Goal: Task Accomplishment & Management: Manage account settings

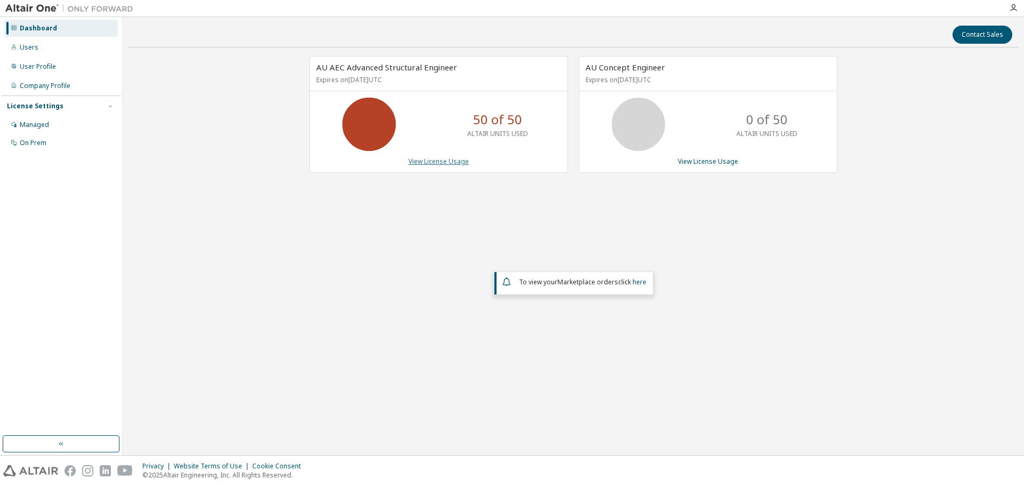
click at [422, 163] on link "View License Usage" at bounding box center [439, 161] width 60 height 9
click at [437, 163] on link "View License Usage" at bounding box center [439, 161] width 60 height 9
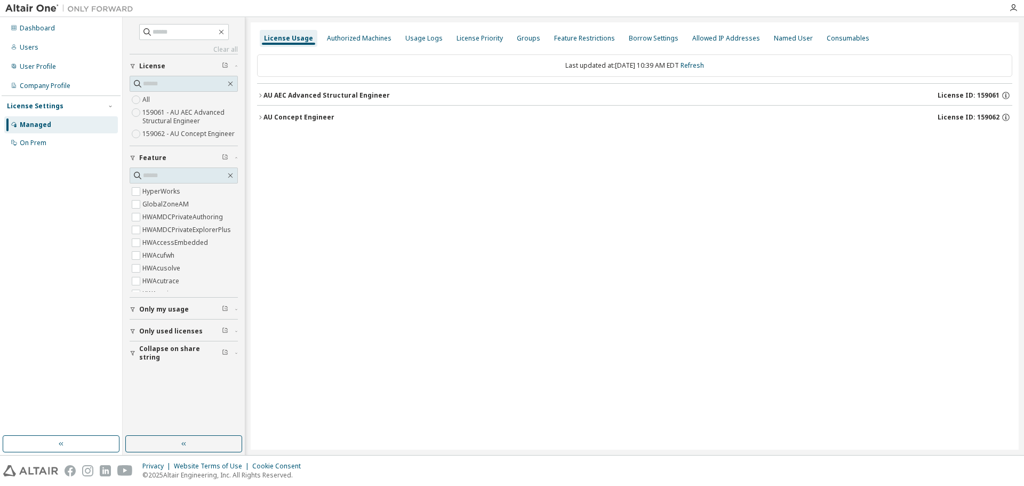
click at [261, 92] on icon "button" at bounding box center [260, 95] width 6 height 6
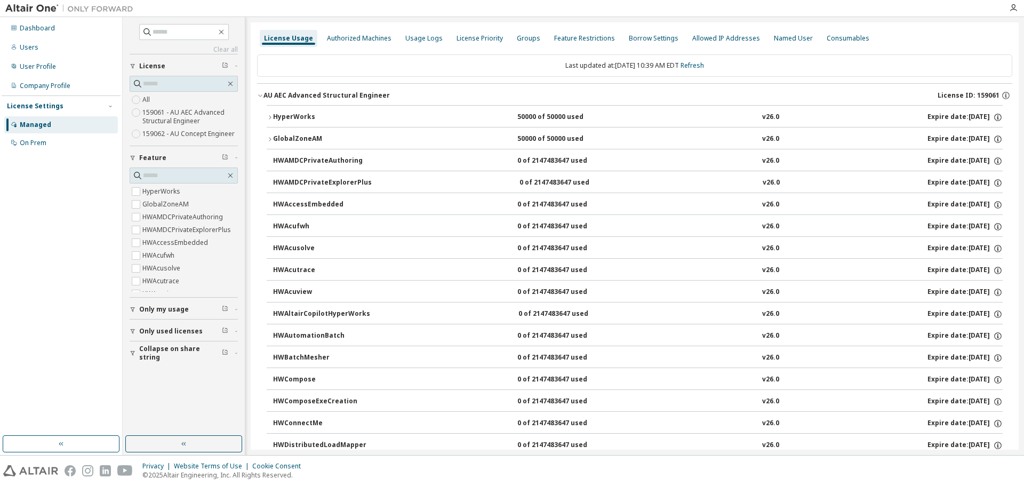
click at [257, 95] on icon "button" at bounding box center [260, 95] width 6 height 6
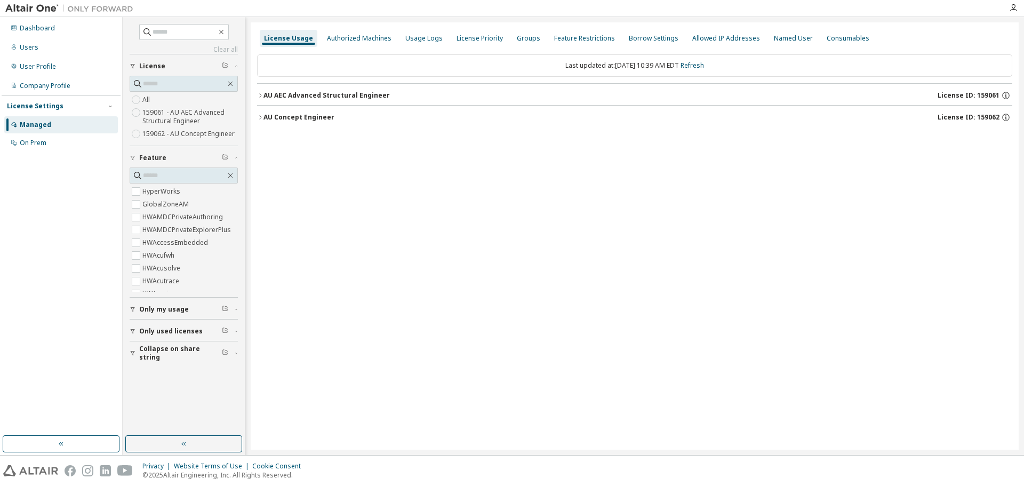
click at [260, 113] on button "AU Concept Engineer License ID: 159062" at bounding box center [634, 117] width 755 height 23
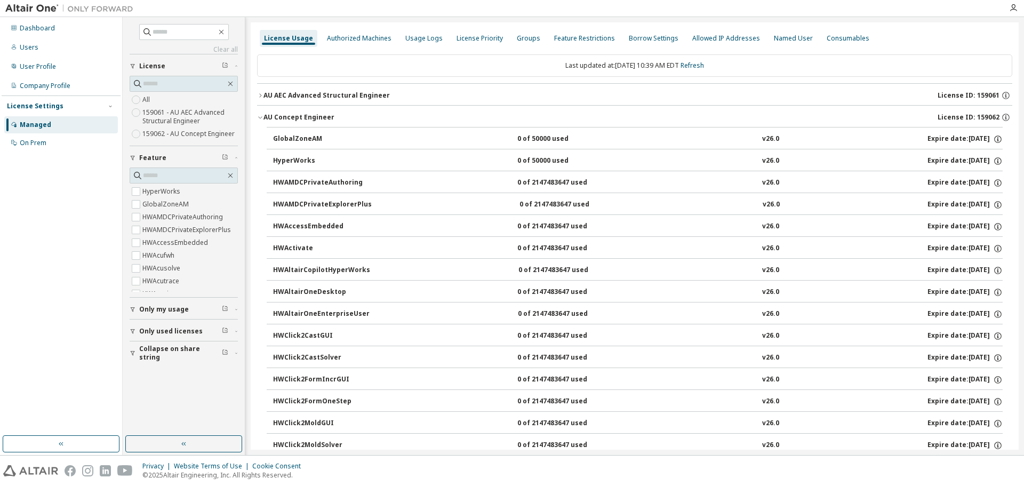
click at [260, 113] on button "AU Concept Engineer License ID: 159062" at bounding box center [634, 117] width 755 height 23
